Goal: Task Accomplishment & Management: Complete application form

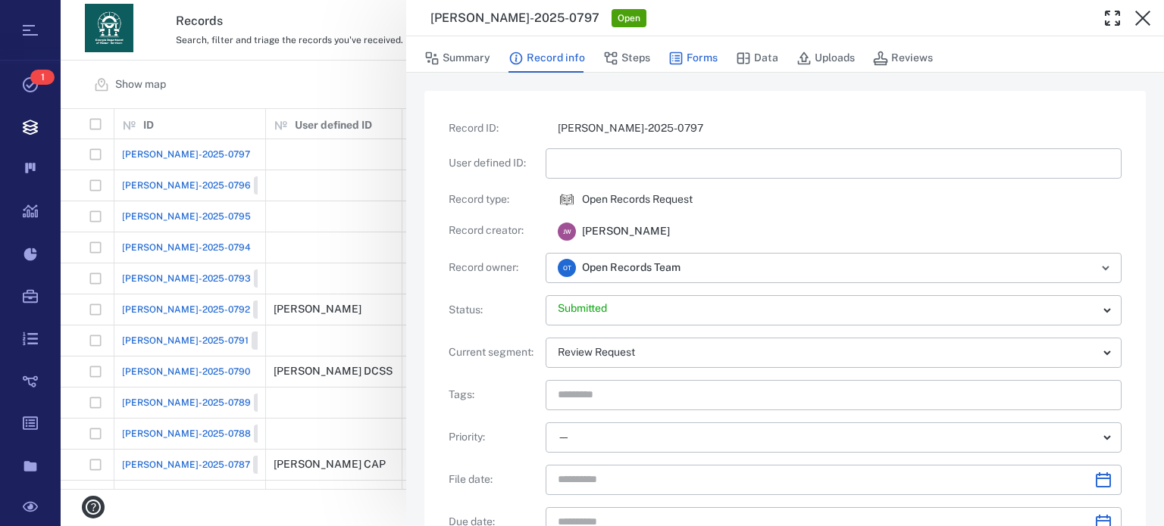
click at [708, 58] on button "Forms" at bounding box center [692, 58] width 49 height 29
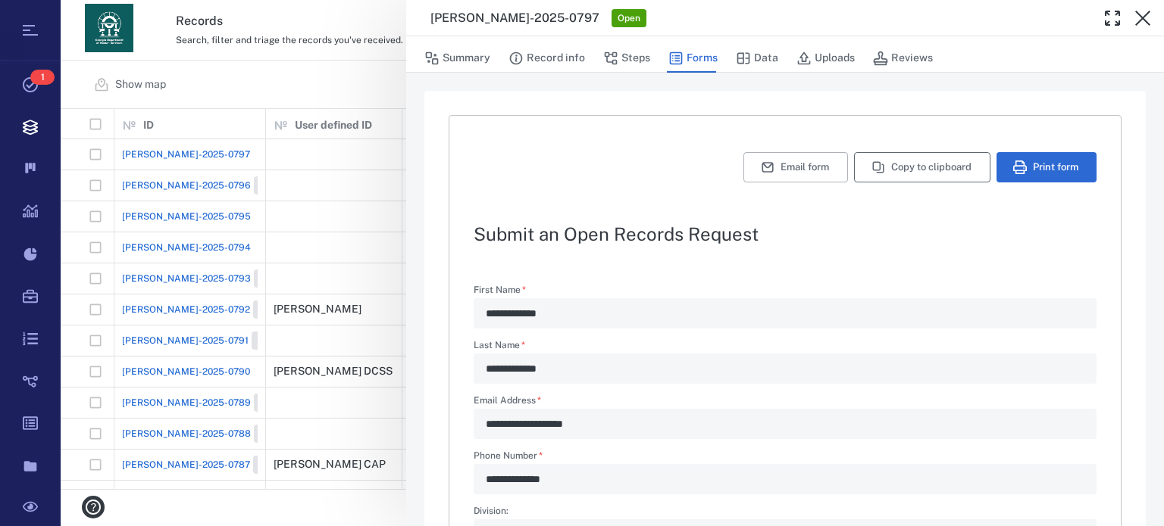
type textarea "*"
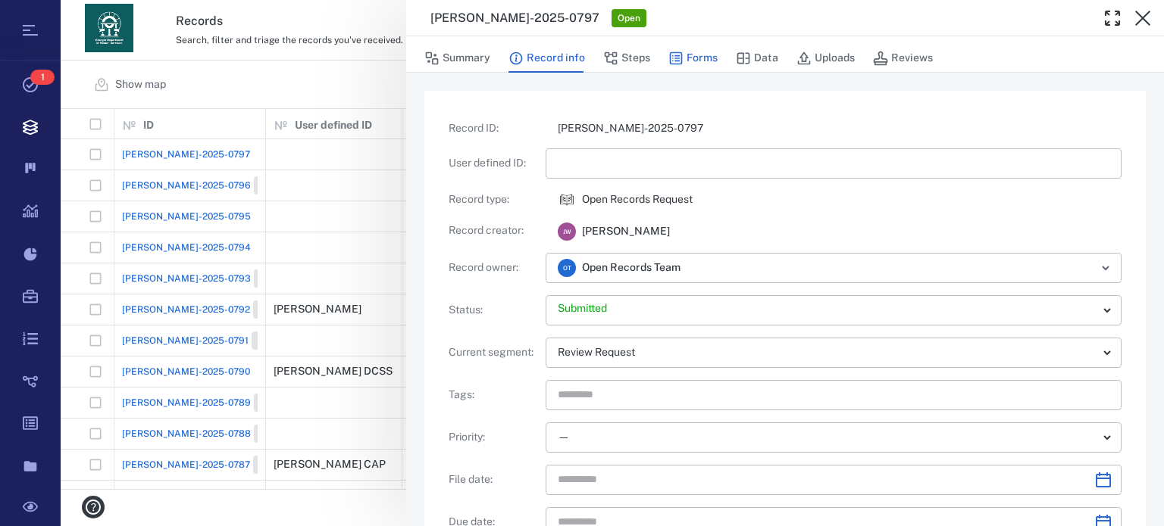
click at [683, 59] on button "Forms" at bounding box center [692, 58] width 49 height 29
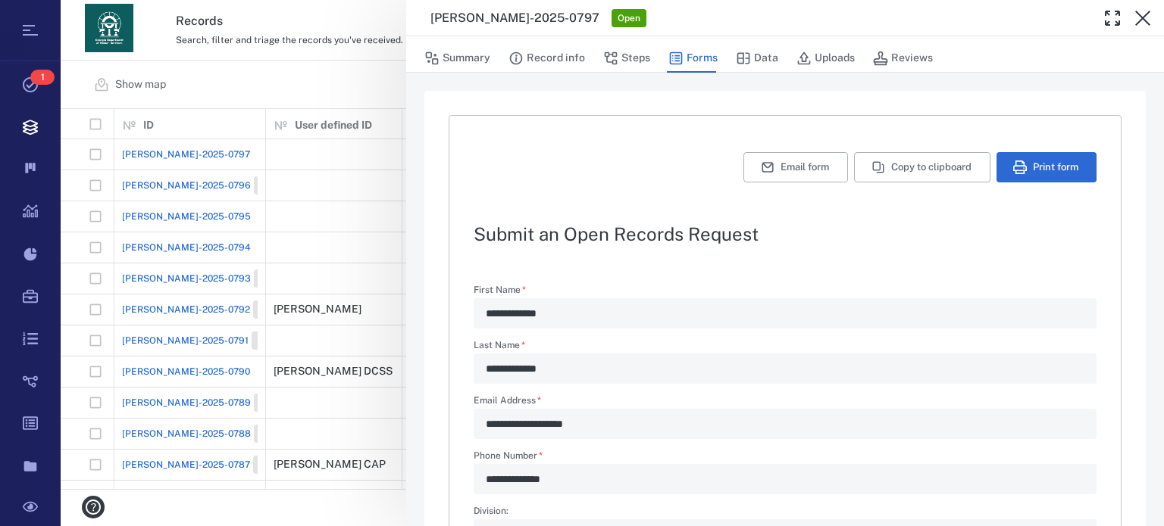
type textarea "*"
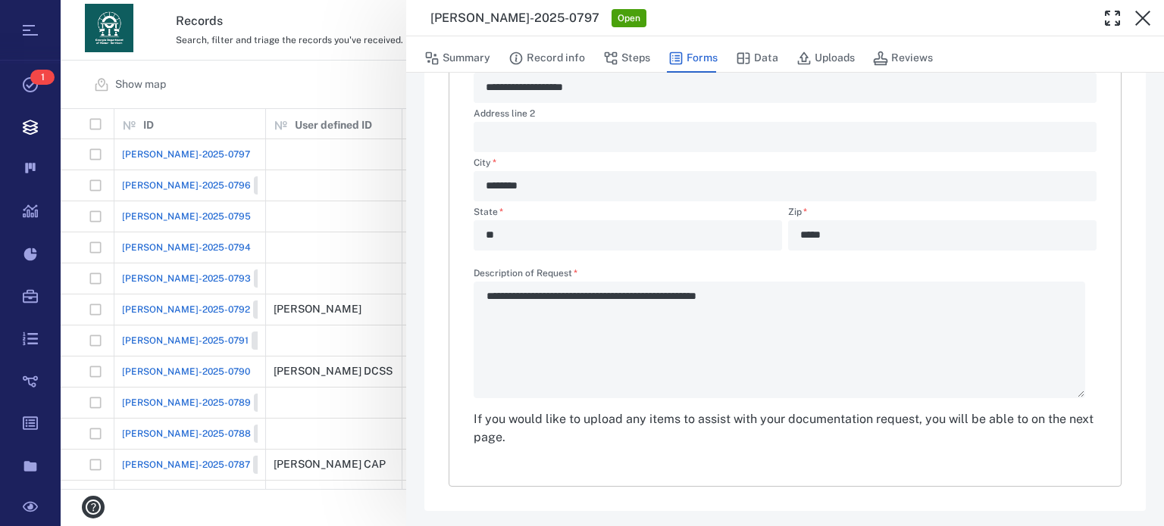
scroll to position [526, 0]
